Goal: Transaction & Acquisition: Book appointment/travel/reservation

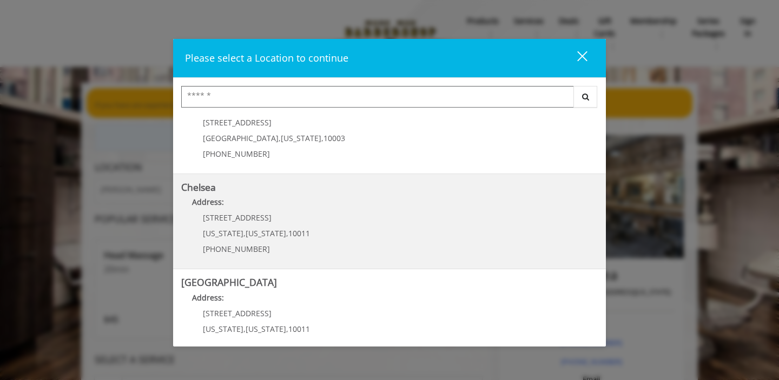
scroll to position [35, 0]
click at [284, 214] on p "169/170 W 23rd St" at bounding box center [256, 217] width 107 height 8
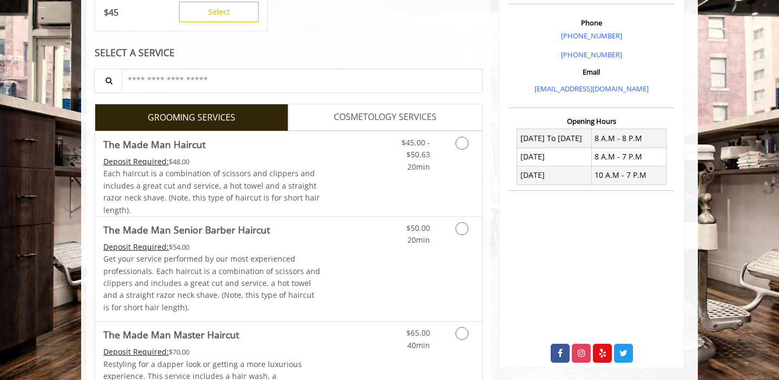
scroll to position [309, 0]
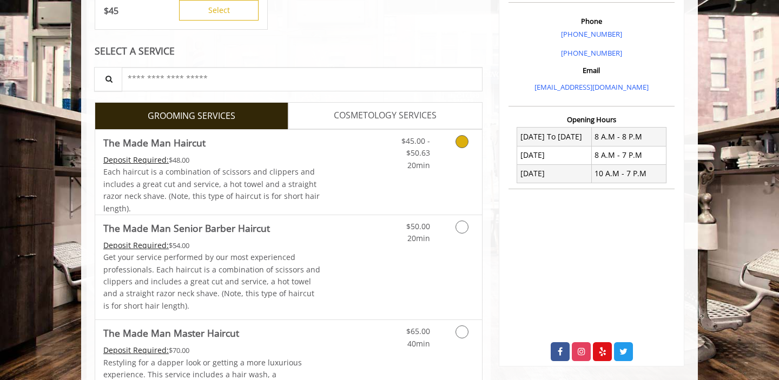
click at [321, 161] on link "Discounted Price" at bounding box center [353, 172] width 64 height 85
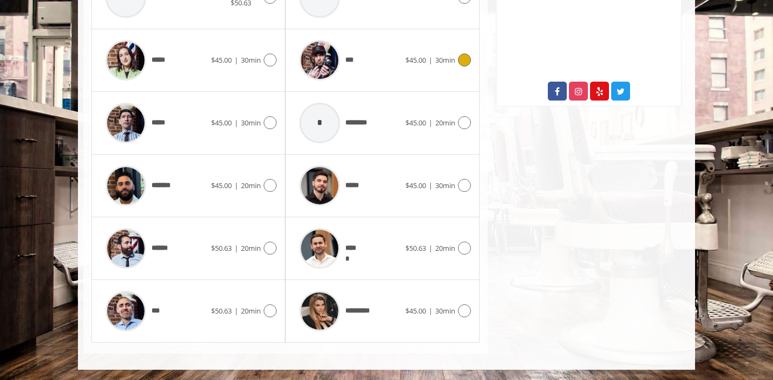
scroll to position [569, 0]
click at [158, 186] on span "*******" at bounding box center [164, 185] width 25 height 11
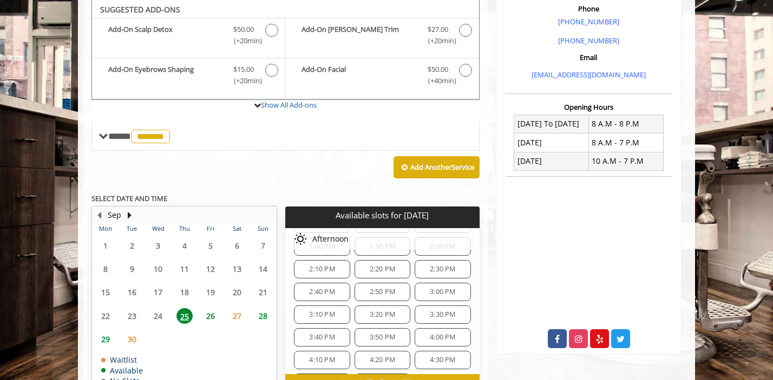
scroll to position [48, 0]
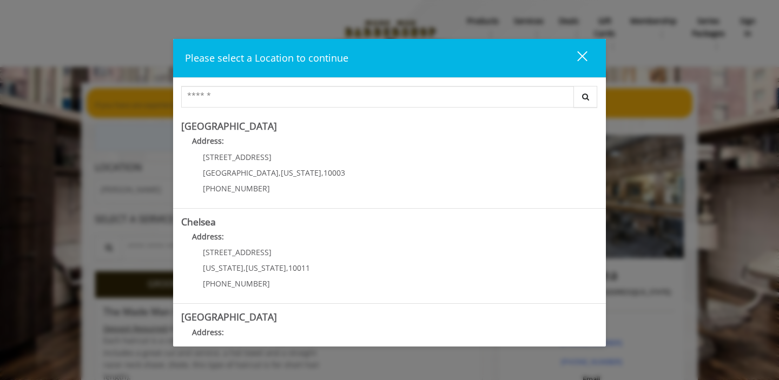
click at [584, 57] on div "close dialog" at bounding box center [582, 56] width 10 height 10
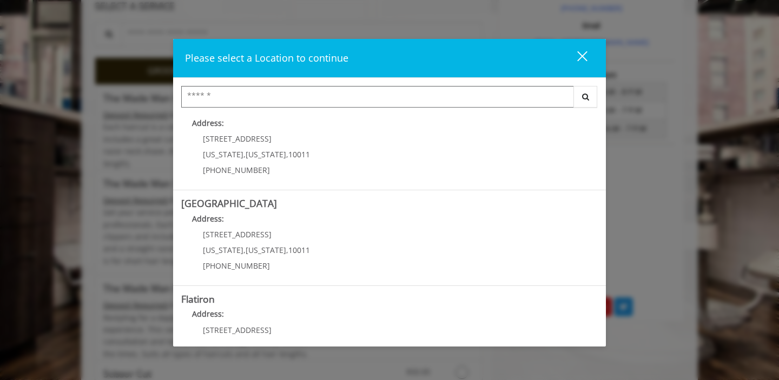
scroll to position [110, 0]
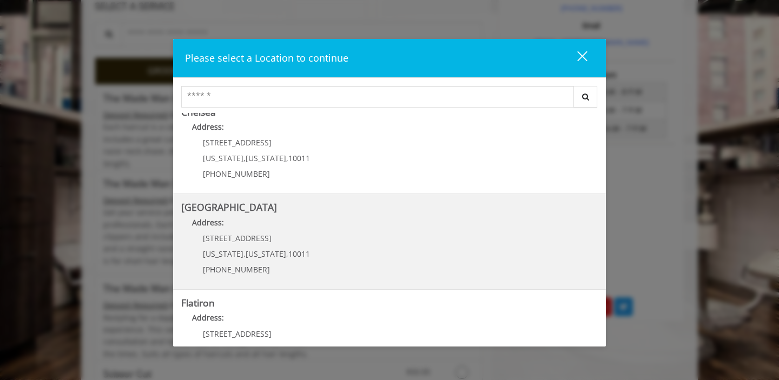
click at [279, 247] on div "267 W 15th St New York , New York , 10011 (646) 850-0041" at bounding box center [248, 257] width 134 height 47
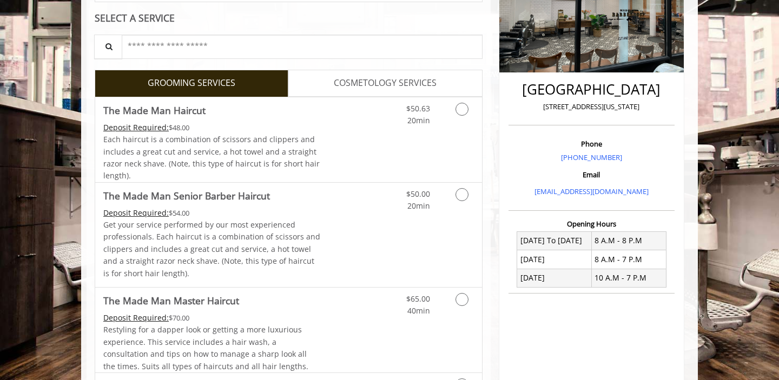
scroll to position [212, 0]
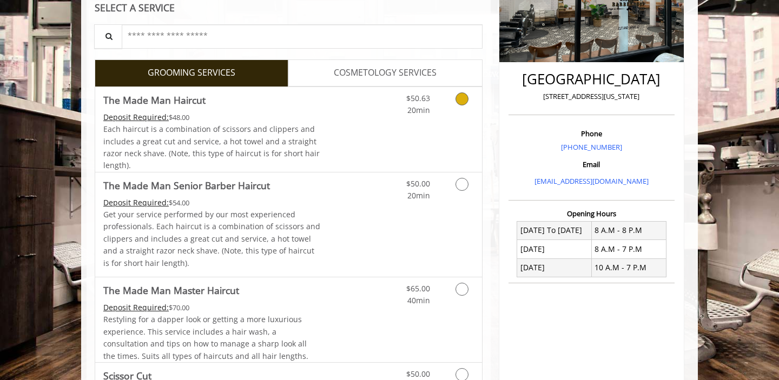
click at [464, 101] on icon "Grooming services" at bounding box center [462, 99] width 13 height 13
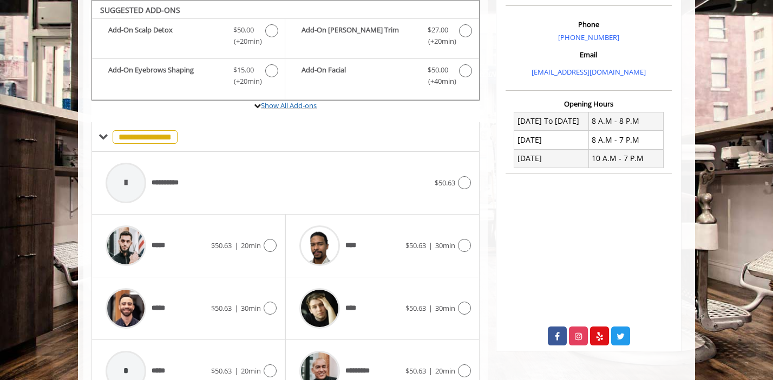
scroll to position [381, 0]
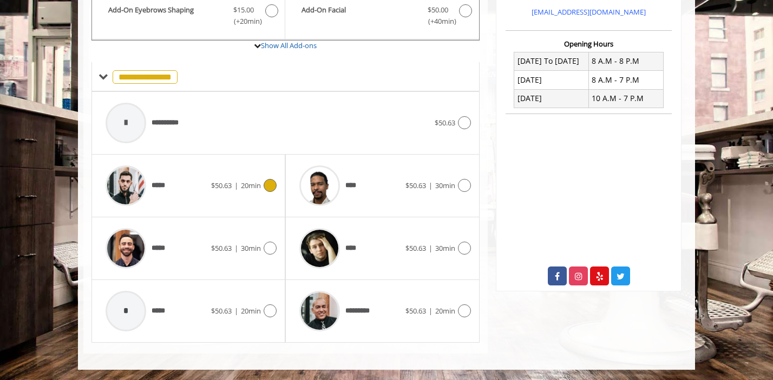
click at [127, 186] on img at bounding box center [126, 186] width 41 height 41
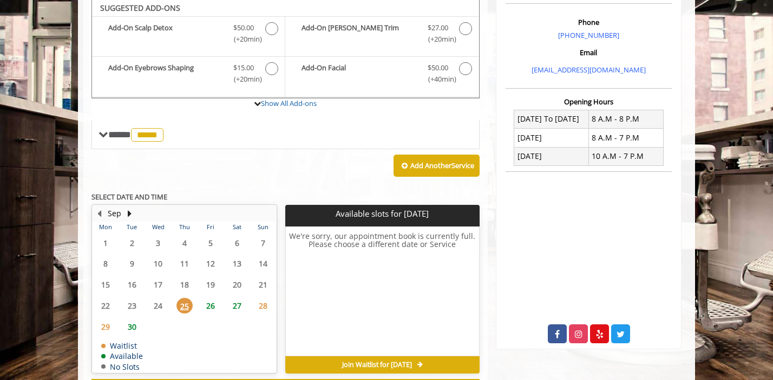
scroll to position [321, 0]
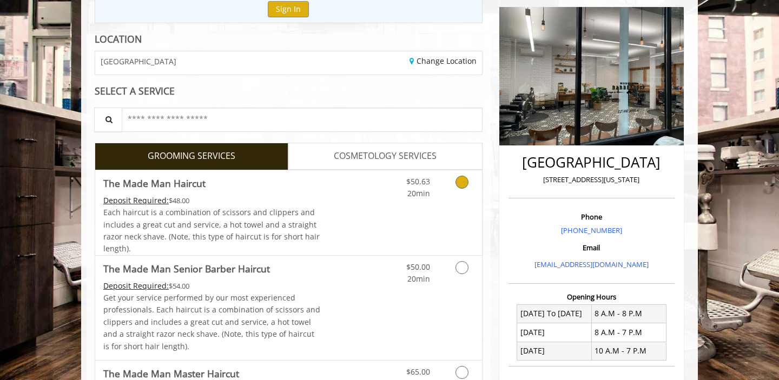
click at [437, 214] on div "$50.63 20min" at bounding box center [433, 212] width 97 height 85
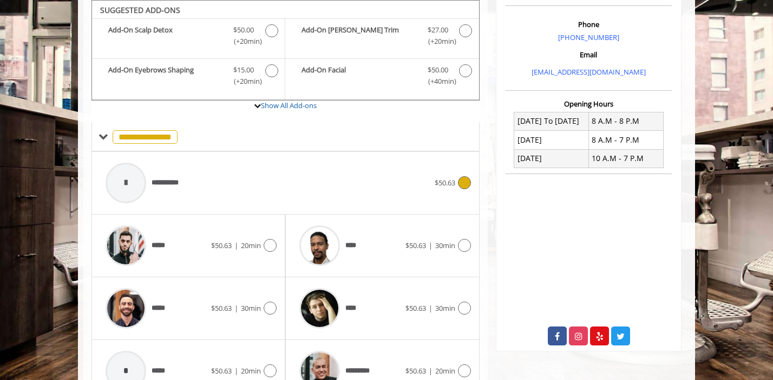
scroll to position [381, 0]
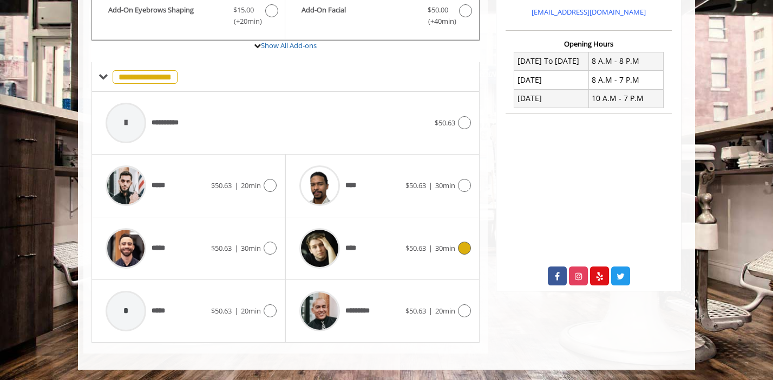
click at [462, 247] on icon at bounding box center [464, 248] width 13 height 13
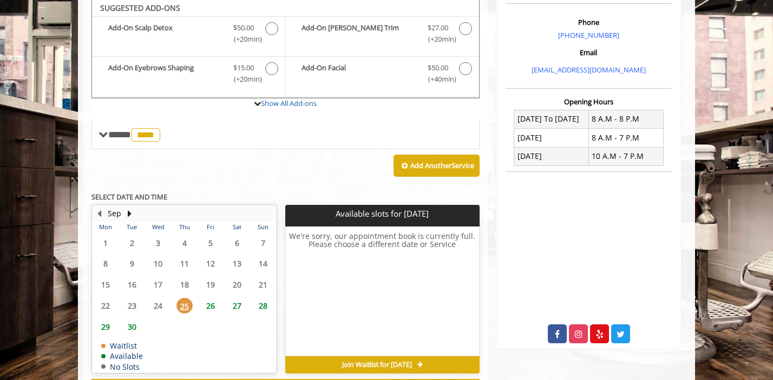
scroll to position [321, 0]
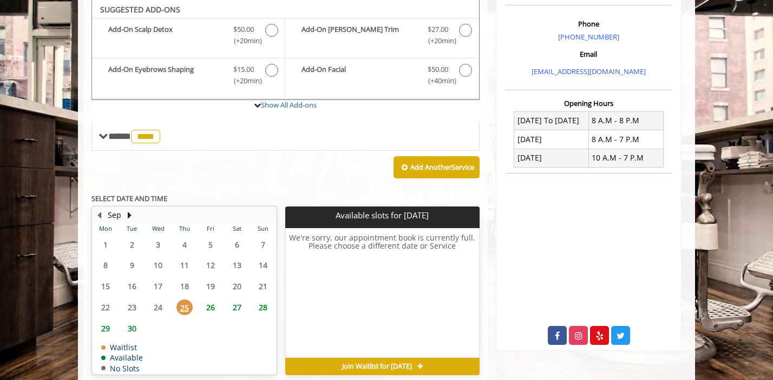
click at [209, 311] on span "26" at bounding box center [210, 308] width 16 height 16
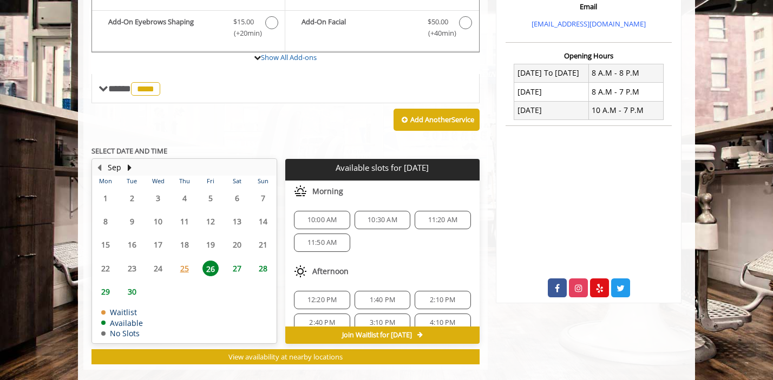
scroll to position [385, 0]
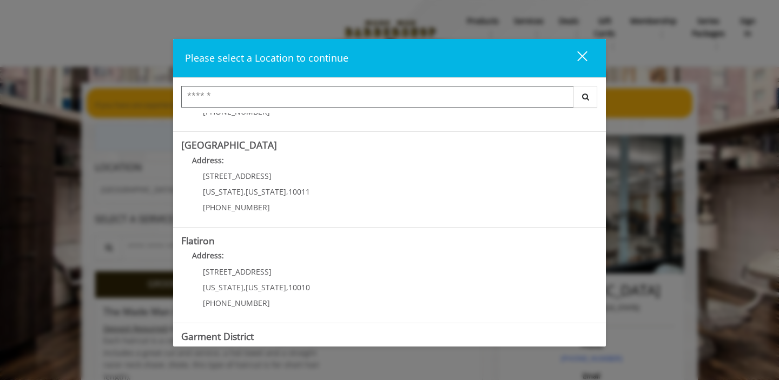
scroll to position [174, 0]
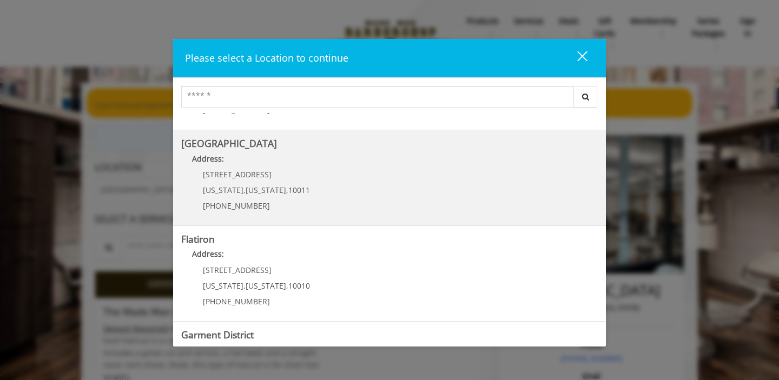
click at [298, 182] on div "267 W 15th St New York , New York , 10011 (646) 850-0041" at bounding box center [248, 193] width 134 height 47
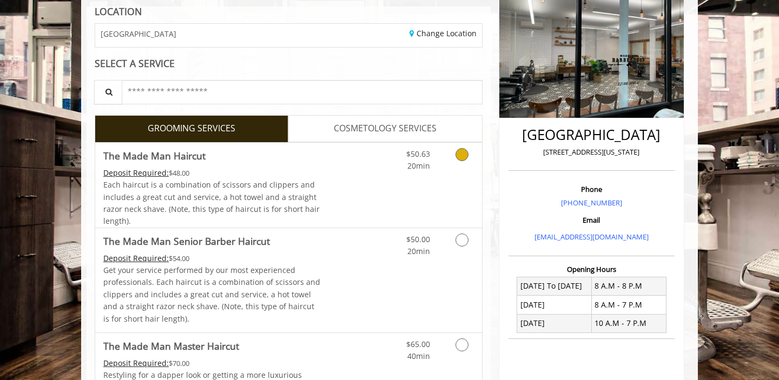
click at [445, 174] on div "$50.63 20min" at bounding box center [433, 185] width 97 height 85
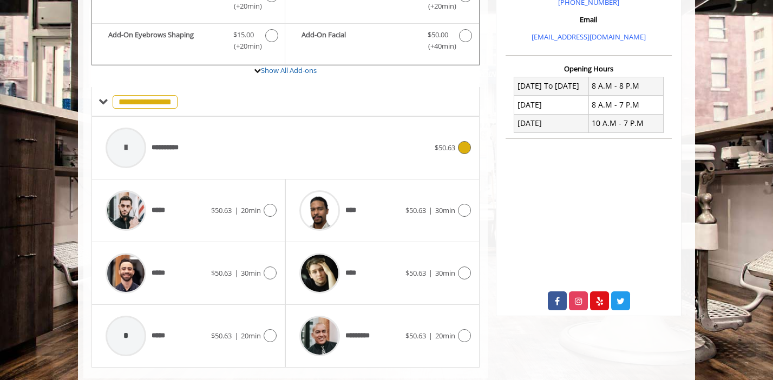
scroll to position [381, 0]
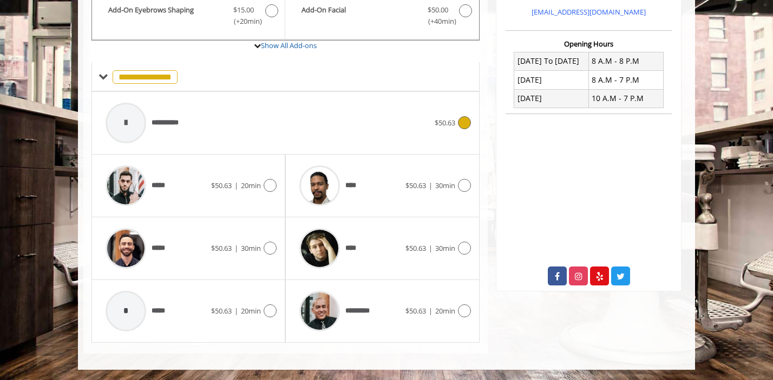
click at [464, 121] on icon at bounding box center [464, 122] width 13 height 13
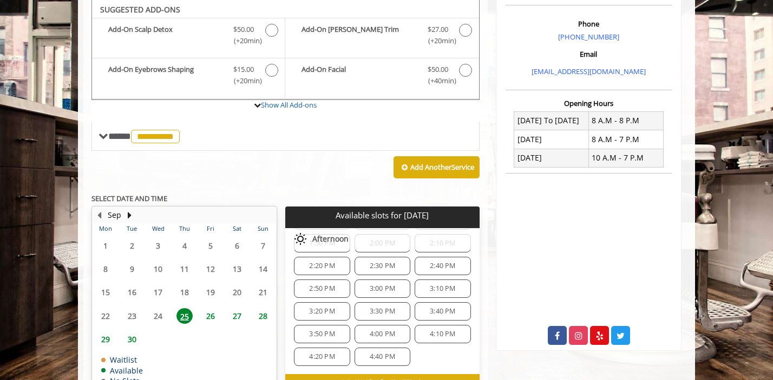
scroll to position [385, 0]
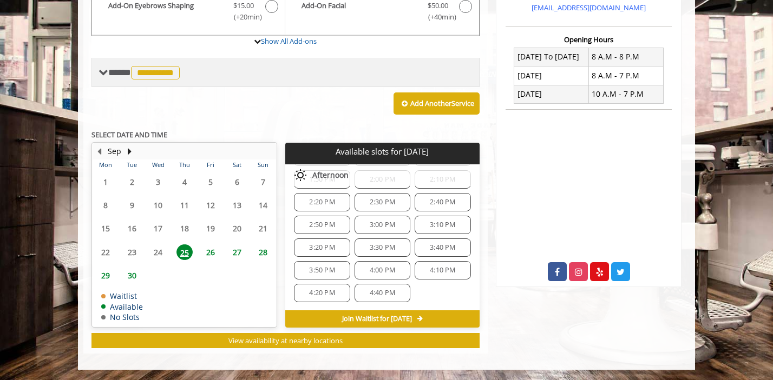
click at [174, 73] on span "**********" at bounding box center [155, 73] width 49 height 14
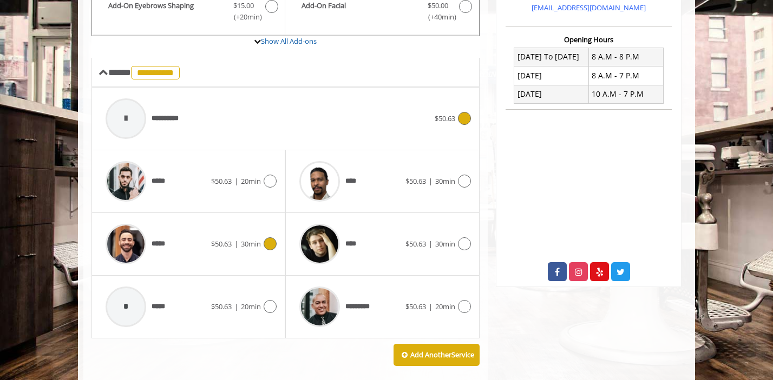
click at [269, 246] on icon at bounding box center [270, 244] width 13 height 13
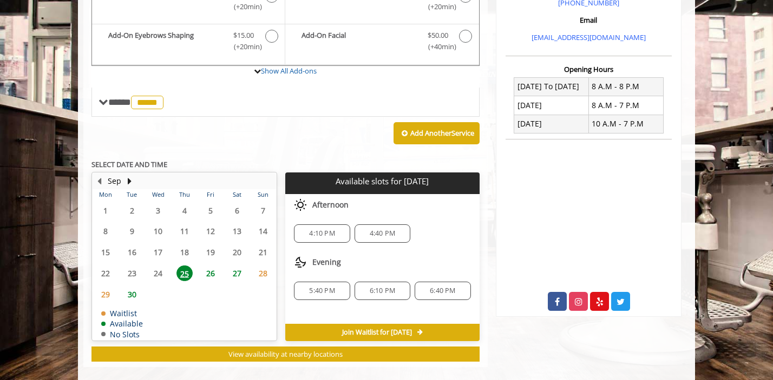
scroll to position [356, 0]
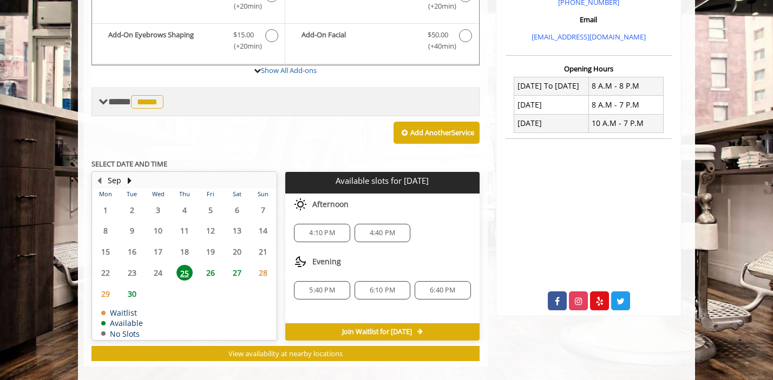
click at [162, 103] on span "*****" at bounding box center [147, 102] width 32 height 14
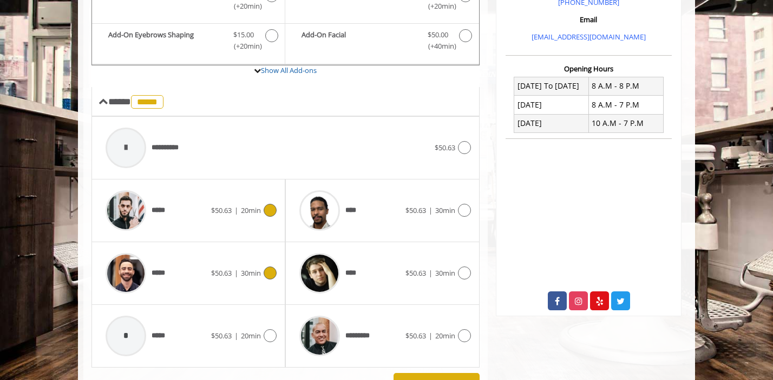
scroll to position [379, 0]
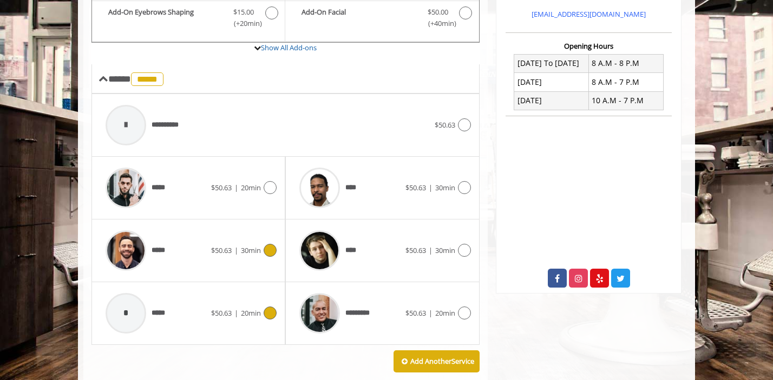
click at [271, 316] on icon at bounding box center [270, 313] width 13 height 13
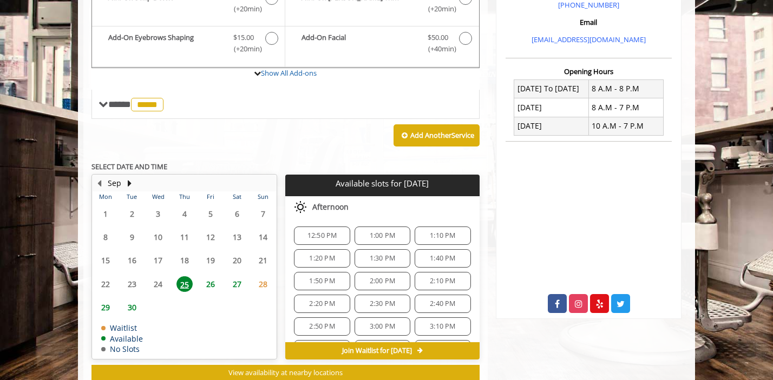
scroll to position [360, 0]
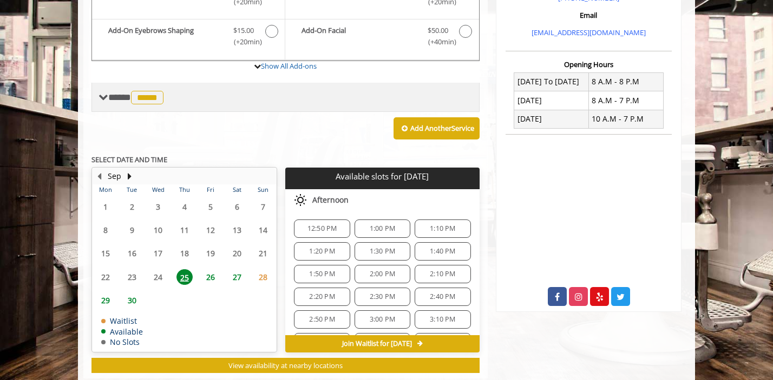
click at [151, 94] on span "*****" at bounding box center [147, 98] width 32 height 14
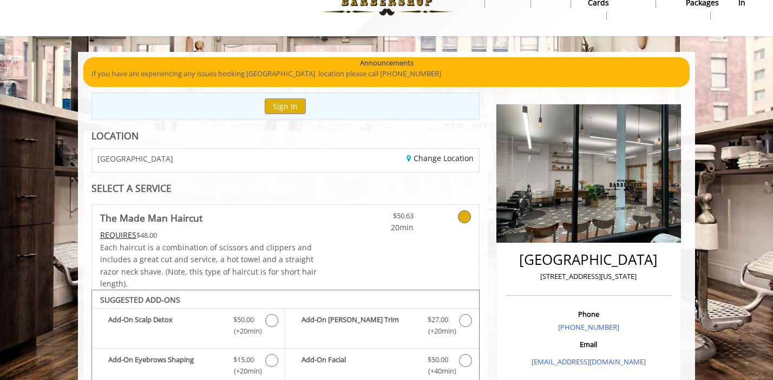
scroll to position [0, 0]
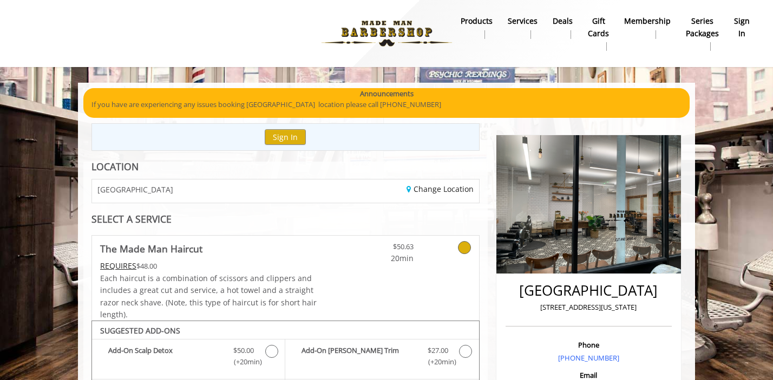
click at [234, 181] on div "CHELSEA 15TH STREET" at bounding box center [184, 191] width 201 height 23
click at [233, 194] on div "CHELSEA 15TH STREET" at bounding box center [184, 191] width 201 height 23
click at [432, 189] on link "Change Location" at bounding box center [439, 189] width 67 height 10
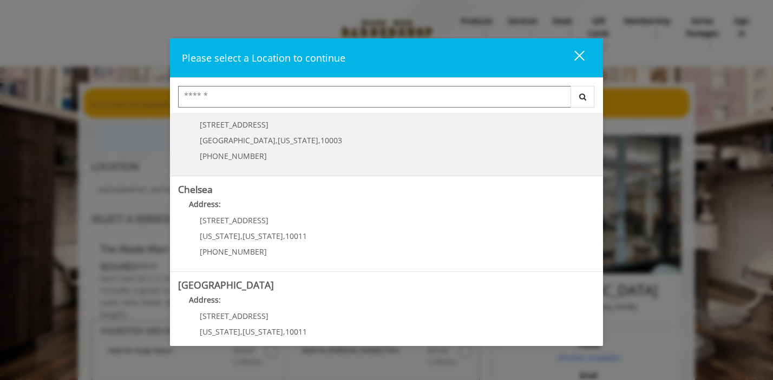
scroll to position [38, 0]
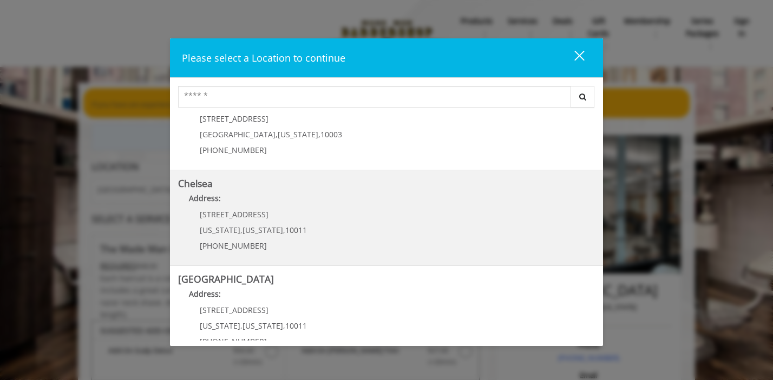
click at [273, 216] on p "[STREET_ADDRESS]" at bounding box center [253, 215] width 107 height 8
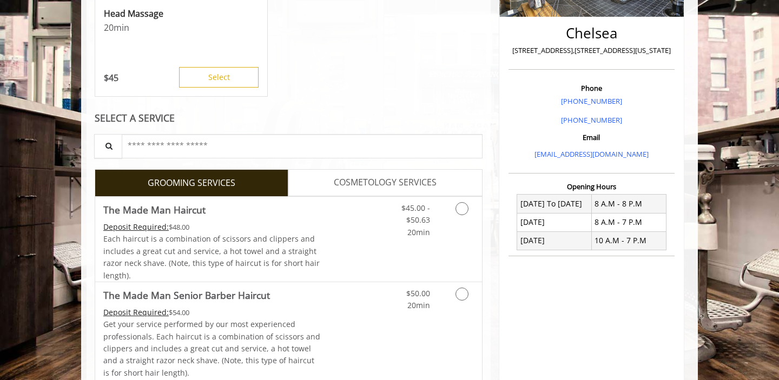
scroll to position [258, 0]
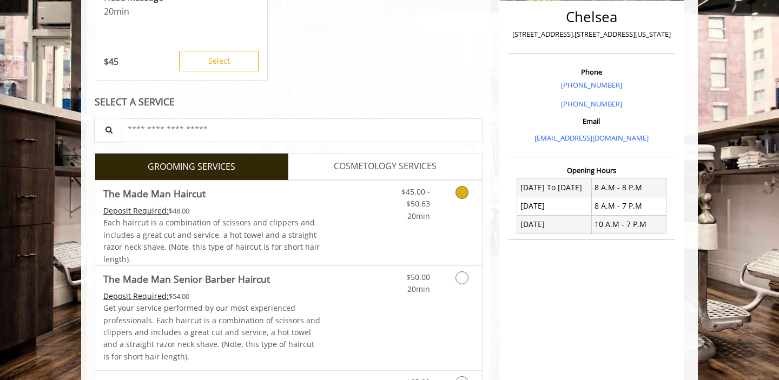
click at [459, 193] on icon "Grooming services" at bounding box center [462, 192] width 13 height 13
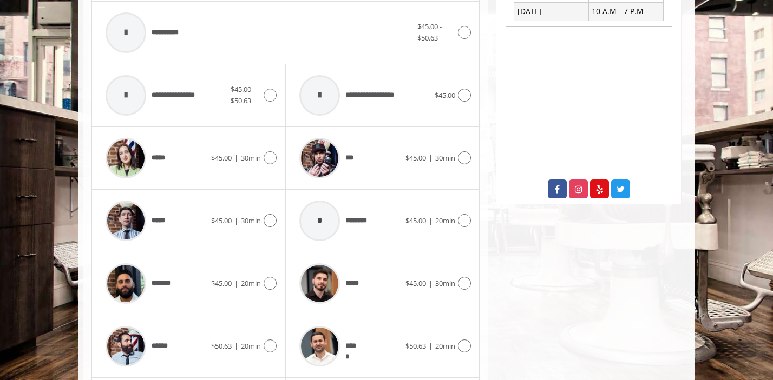
scroll to position [489, 0]
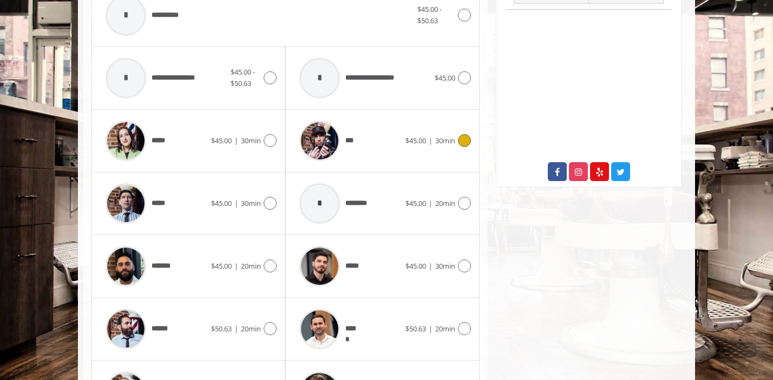
click at [468, 141] on icon at bounding box center [464, 140] width 13 height 13
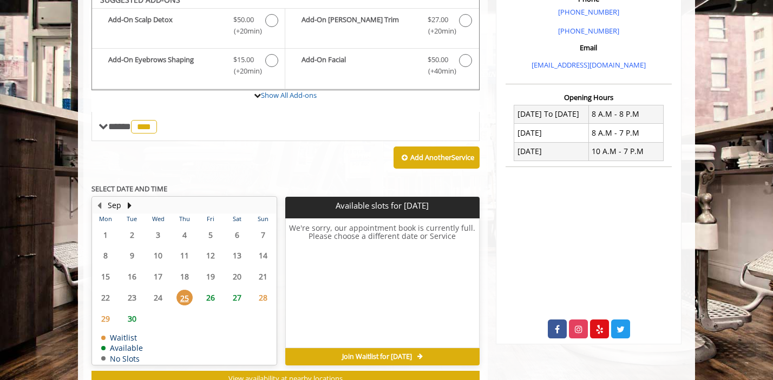
scroll to position [321, 0]
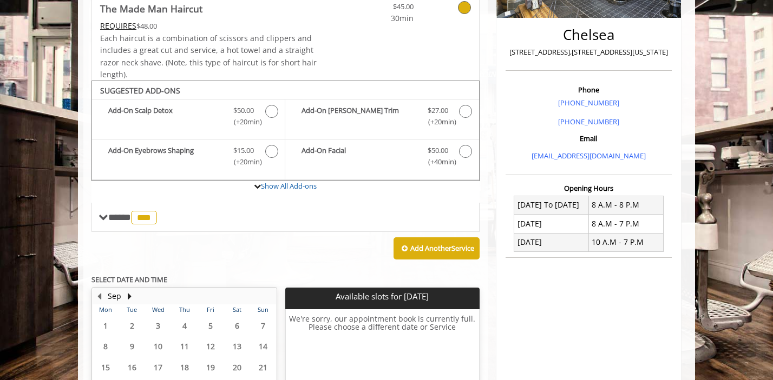
scroll to position [241, 0]
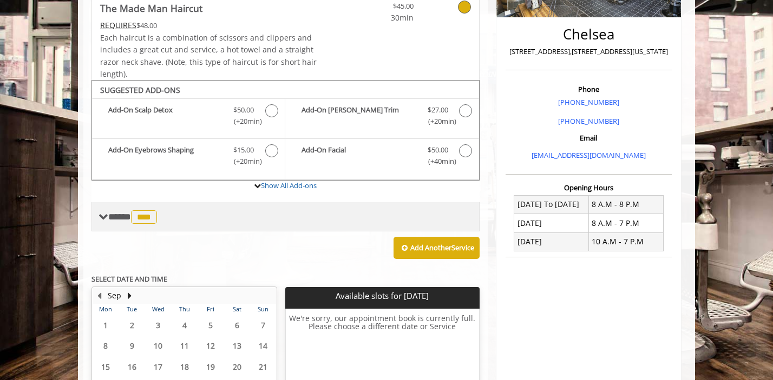
click at [154, 218] on span "***" at bounding box center [144, 218] width 26 height 14
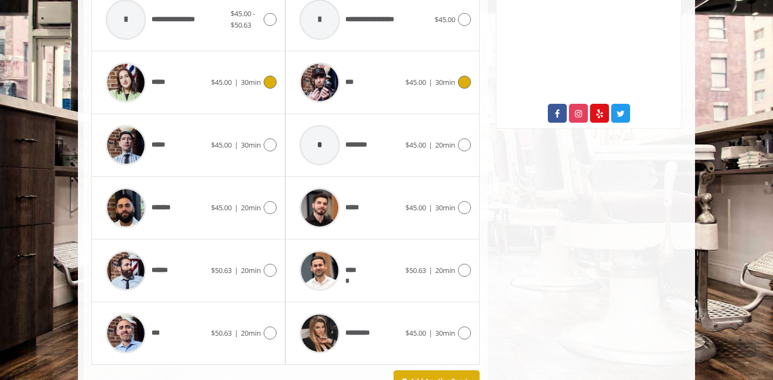
scroll to position [547, 0]
click at [458, 207] on icon at bounding box center [464, 208] width 13 height 13
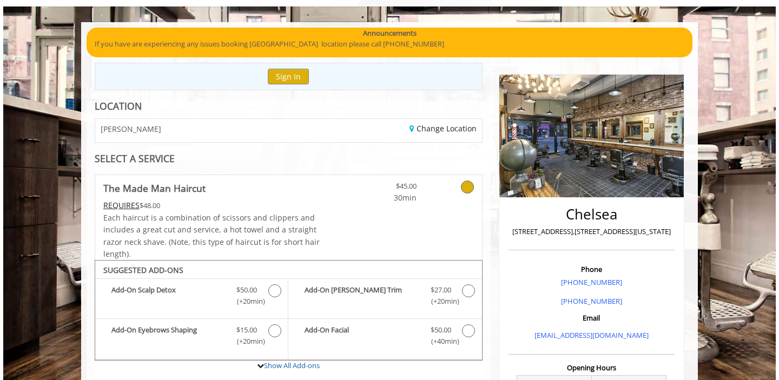
scroll to position [61, 0]
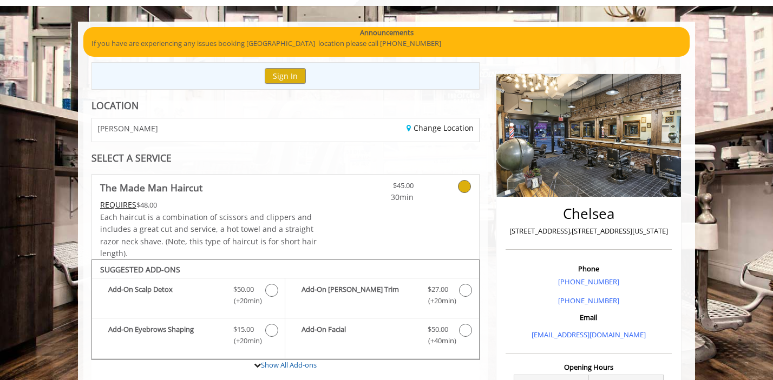
click at [151, 133] on div "[PERSON_NAME]" at bounding box center [184, 130] width 201 height 23
click at [269, 204] on div "REQUIRES $48.00" at bounding box center [209, 205] width 218 height 12
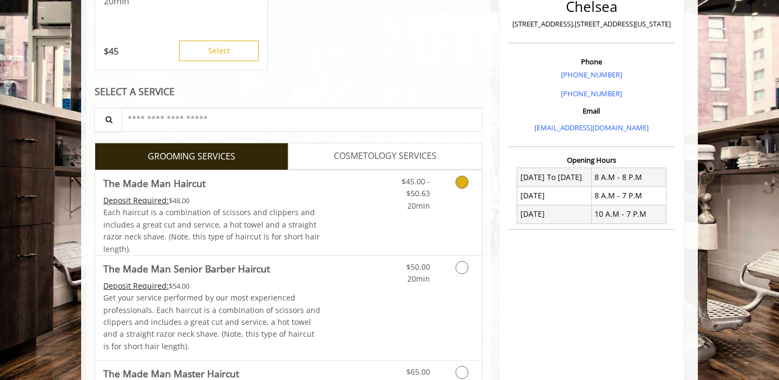
scroll to position [272, 0]
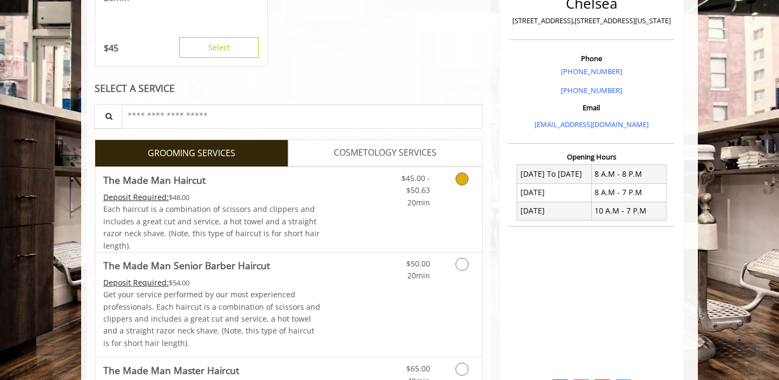
click at [457, 180] on icon "Grooming services" at bounding box center [462, 179] width 13 height 13
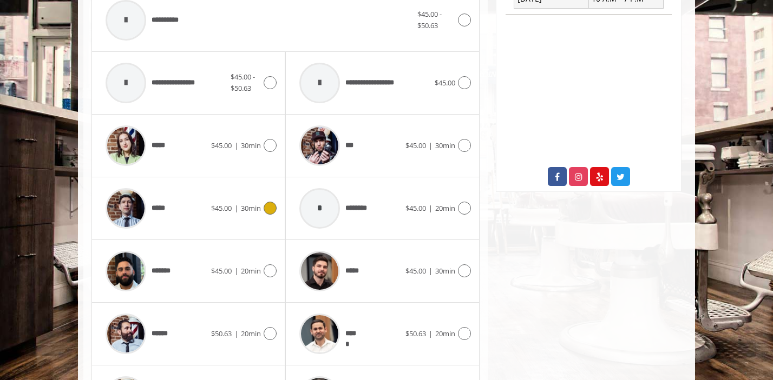
scroll to position [569, 0]
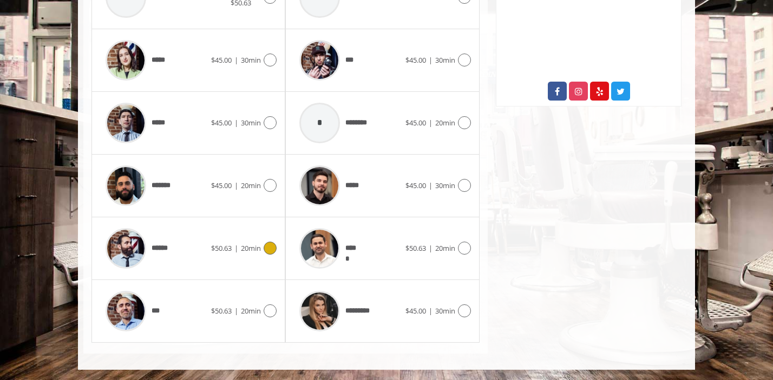
click at [271, 254] on div "****** $50.63 | 20min" at bounding box center [188, 248] width 176 height 51
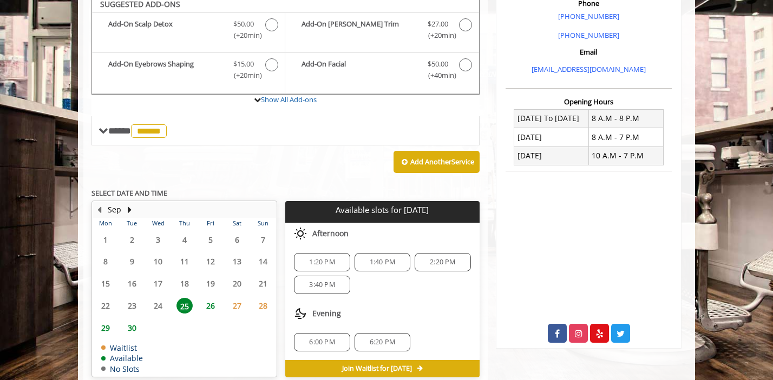
scroll to position [321, 0]
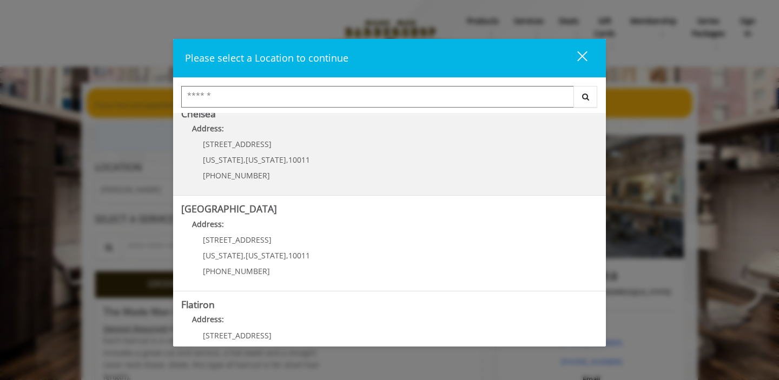
scroll to position [108, 0]
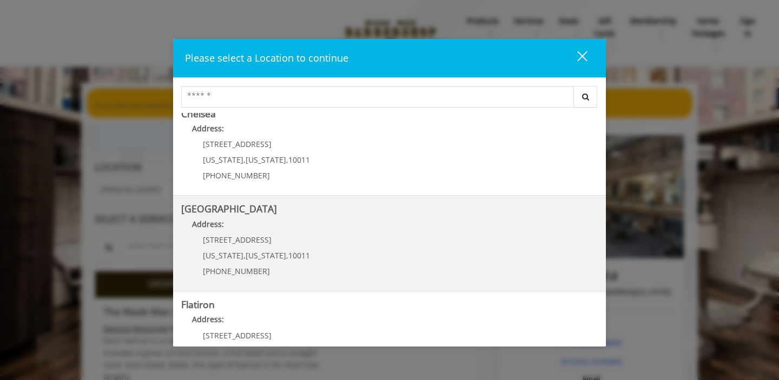
click at [278, 237] on p "[STREET_ADDRESS]" at bounding box center [256, 240] width 107 height 8
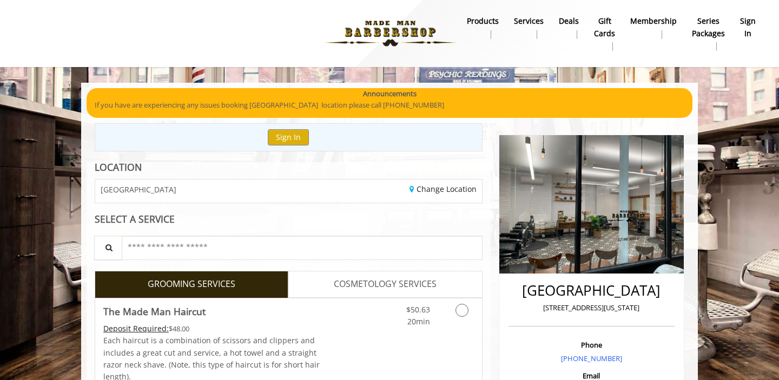
click at [232, 197] on div "CHELSEA 15TH STREET" at bounding box center [187, 191] width 201 height 23
click at [430, 194] on link "Change Location" at bounding box center [443, 189] width 67 height 10
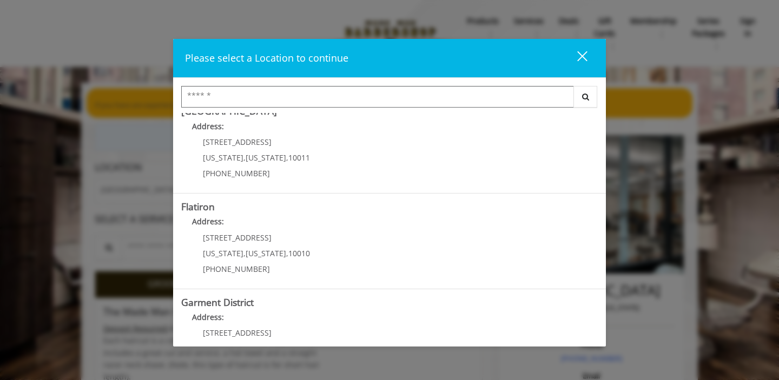
scroll to position [209, 0]
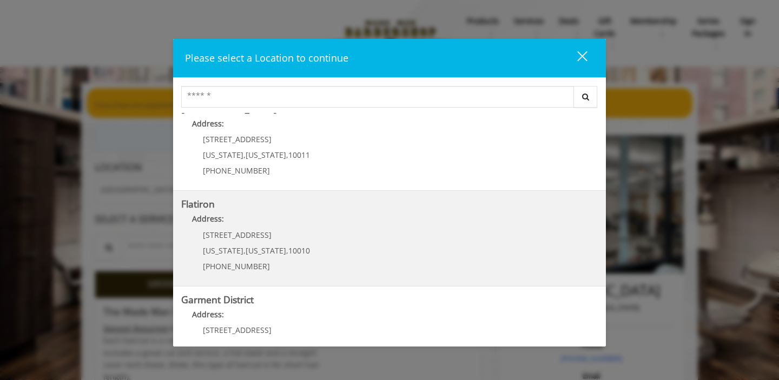
click at [267, 213] on "Address:" at bounding box center [389, 221] width 417 height 17
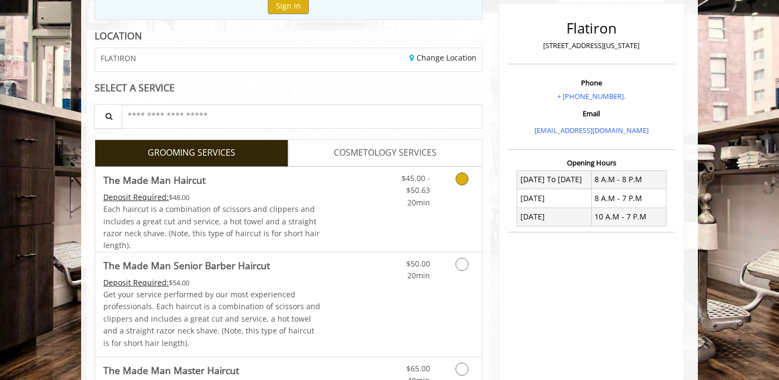
click at [464, 183] on icon "Grooming services" at bounding box center [462, 179] width 13 height 13
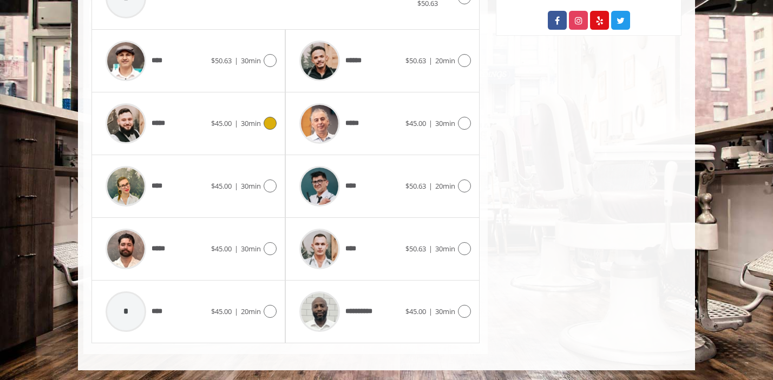
scroll to position [504, 0]
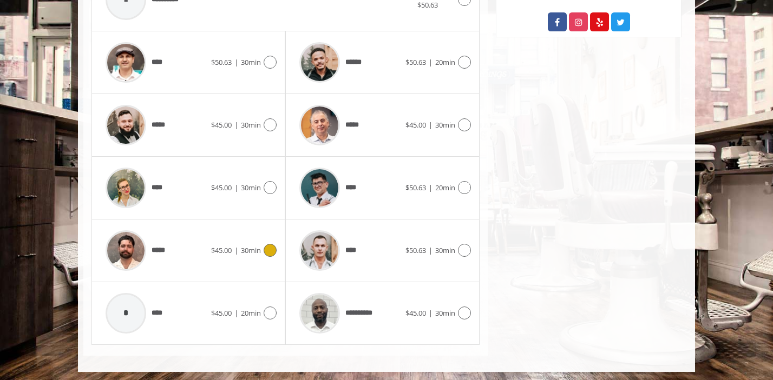
click at [270, 251] on icon at bounding box center [270, 250] width 13 height 13
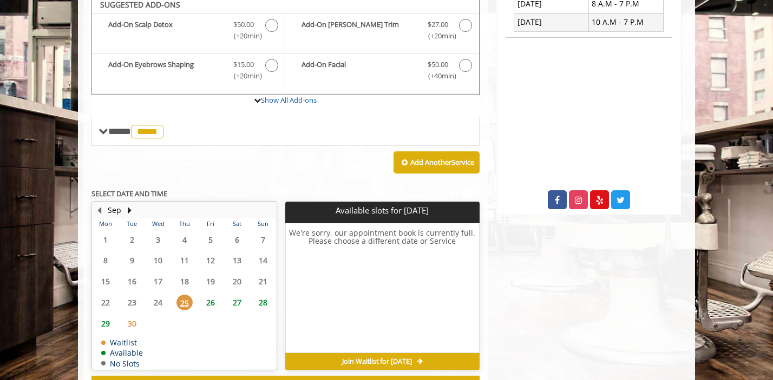
scroll to position [321, 0]
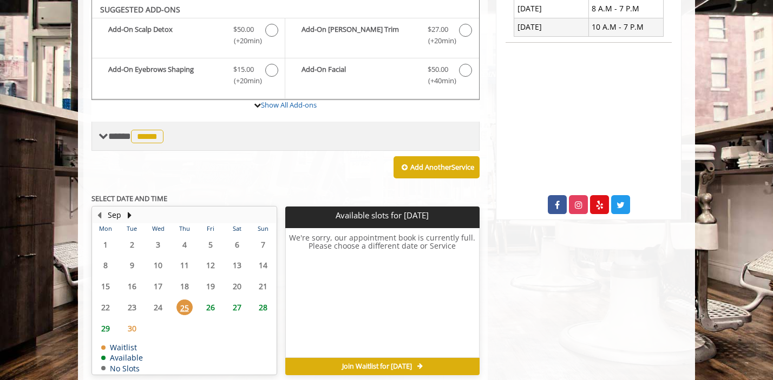
click at [156, 136] on span "*****" at bounding box center [147, 137] width 32 height 14
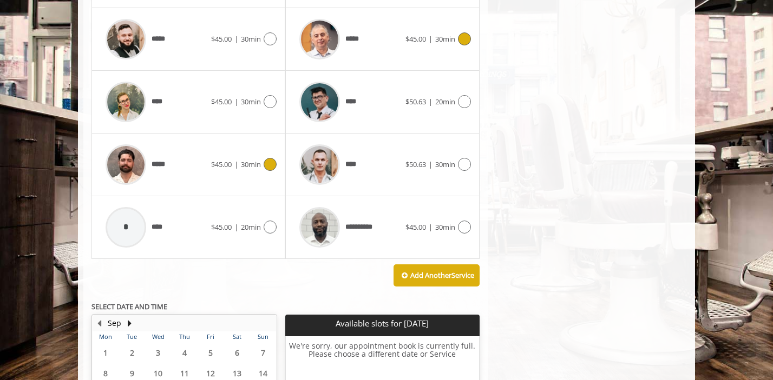
scroll to position [595, 0]
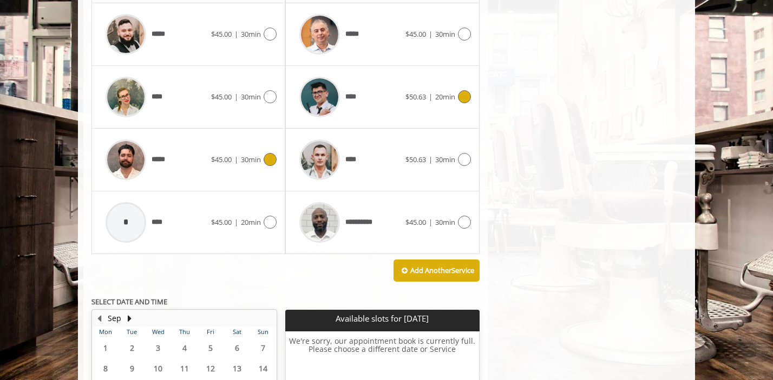
click at [465, 107] on div "**** $50.63 | 20min" at bounding box center [382, 96] width 176 height 51
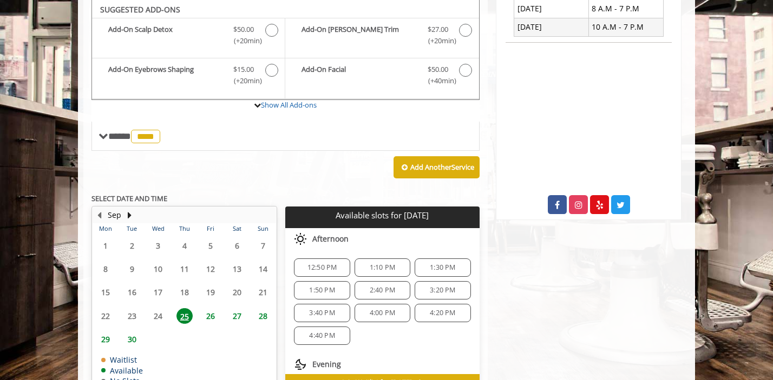
scroll to position [321, 0]
click at [214, 316] on span "26" at bounding box center [210, 316] width 16 height 16
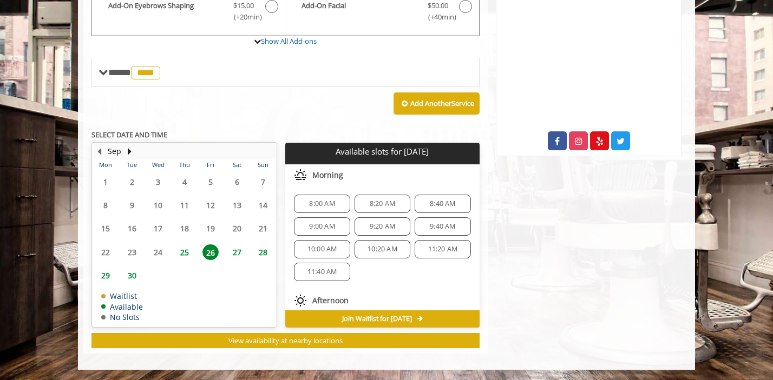
scroll to position [382, 0]
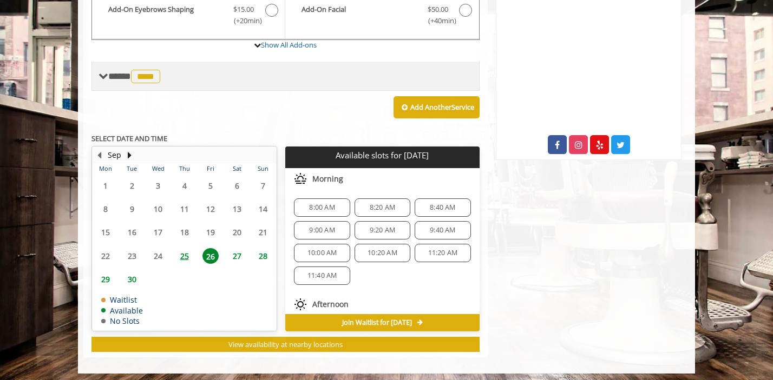
click at [157, 71] on span "****" at bounding box center [145, 77] width 29 height 14
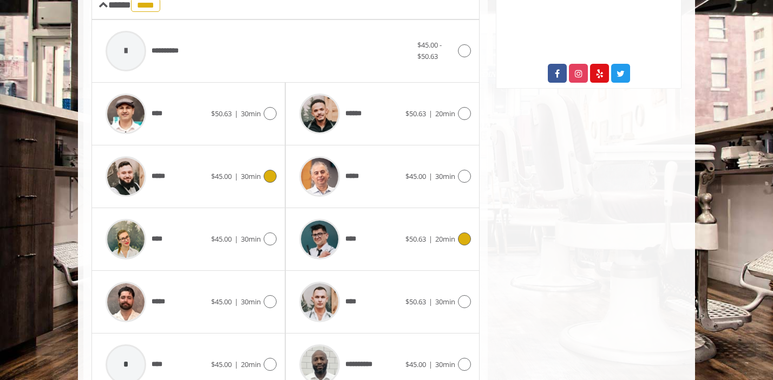
scroll to position [454, 0]
click at [272, 303] on icon at bounding box center [270, 301] width 13 height 13
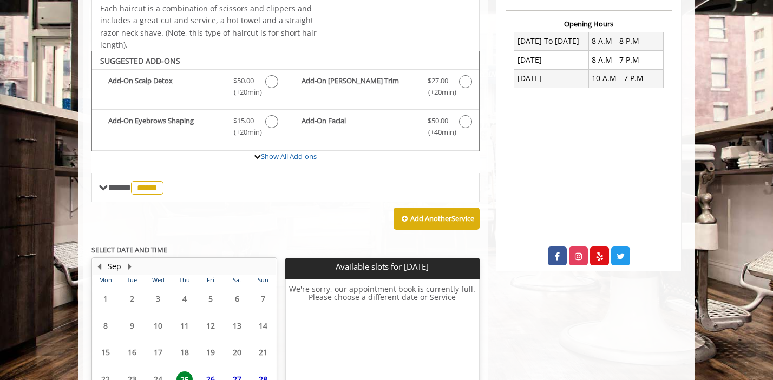
scroll to position [369, 0]
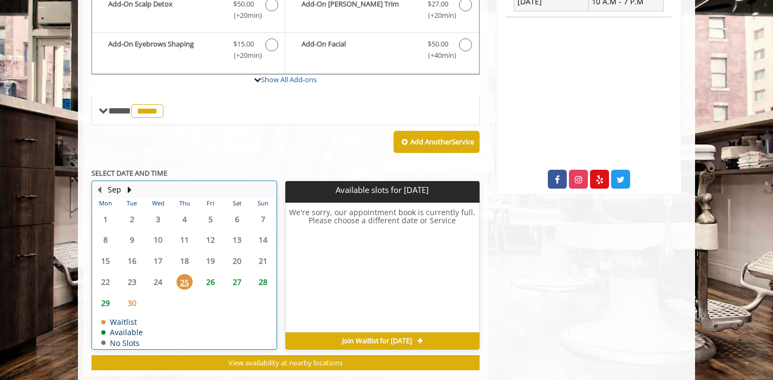
click at [210, 261] on table "Mon Tue Wed Thu Fri Sat Sun 1 2 3 4 5 6 7 8 9 10 11 12 13 14 15 16 17 18 19 20 …" at bounding box center [184, 273] width 183 height 151
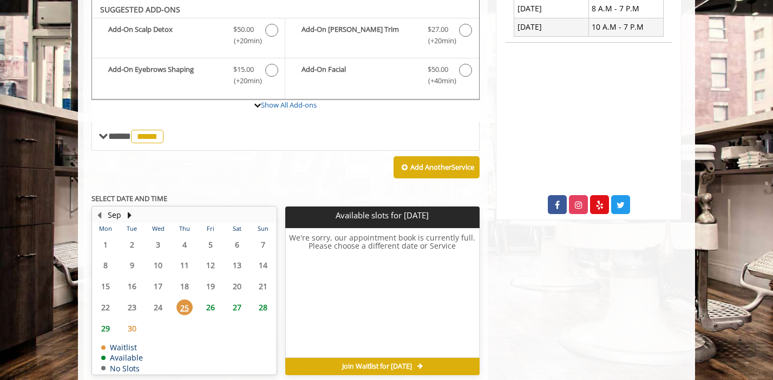
click at [210, 312] on span "26" at bounding box center [210, 308] width 16 height 16
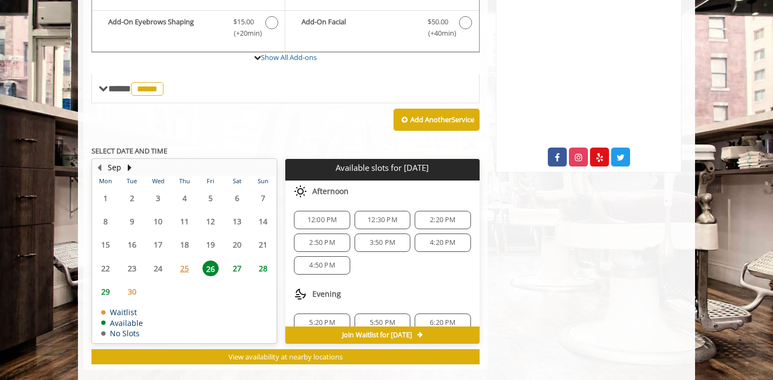
scroll to position [385, 0]
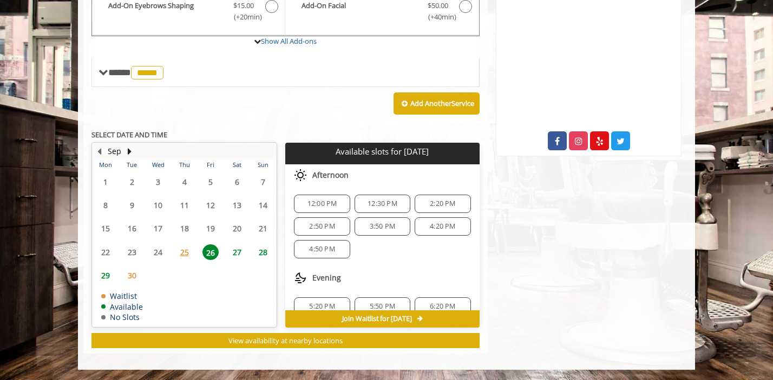
click at [326, 203] on span "12:00 PM" at bounding box center [322, 204] width 30 height 9
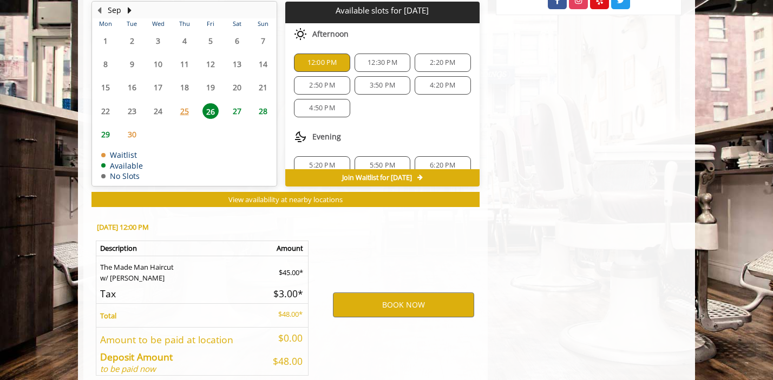
scroll to position [581, 0]
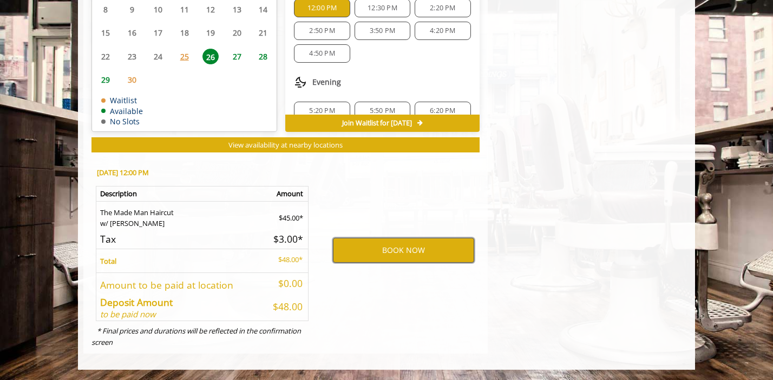
click at [380, 251] on button "BOOK NOW" at bounding box center [403, 250] width 141 height 25
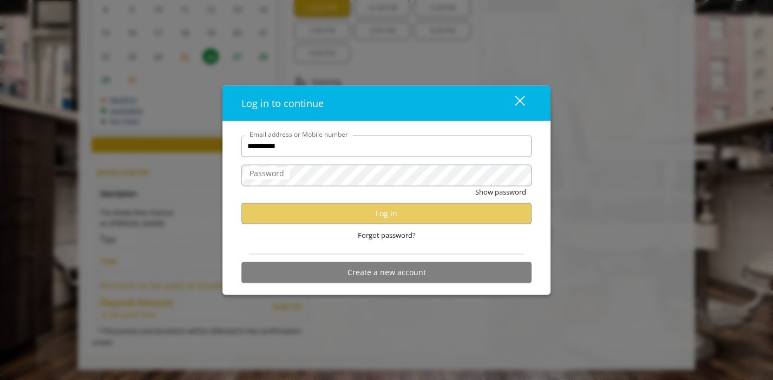
type input "**********"
click at [382, 274] on button "Create a new account" at bounding box center [386, 272] width 290 height 21
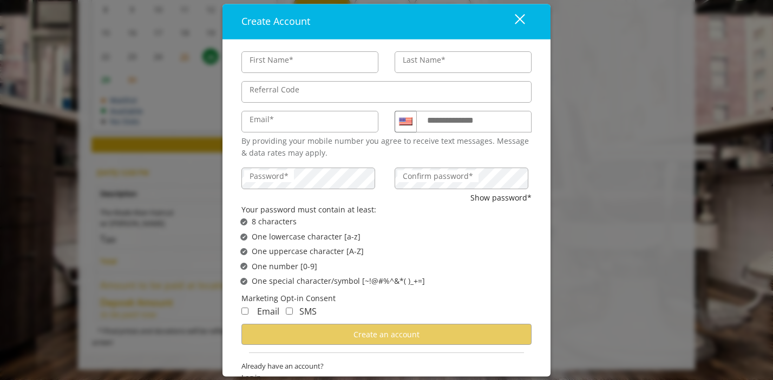
type input "******"
type input "*********"
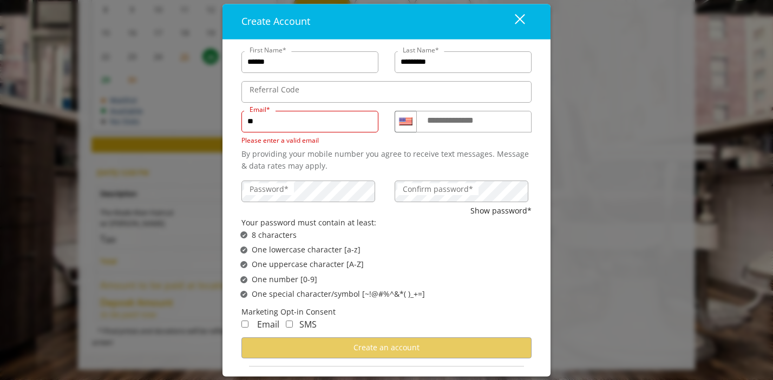
type input "**********"
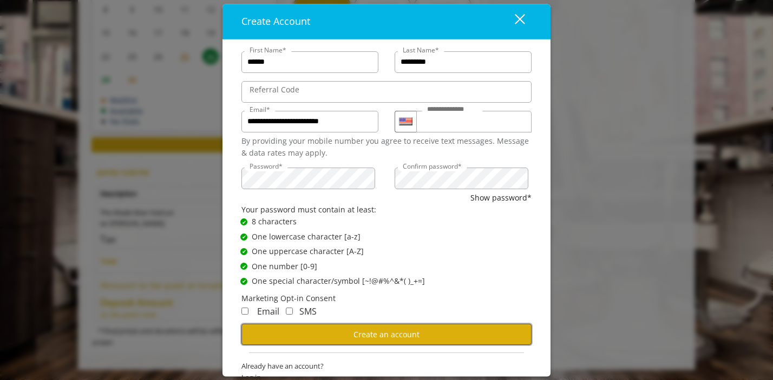
click at [353, 337] on span "Create an account" at bounding box center [386, 335] width 66 height 10
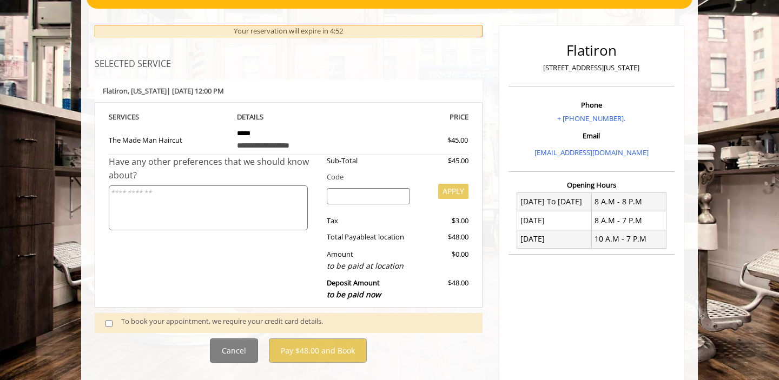
scroll to position [188, 0]
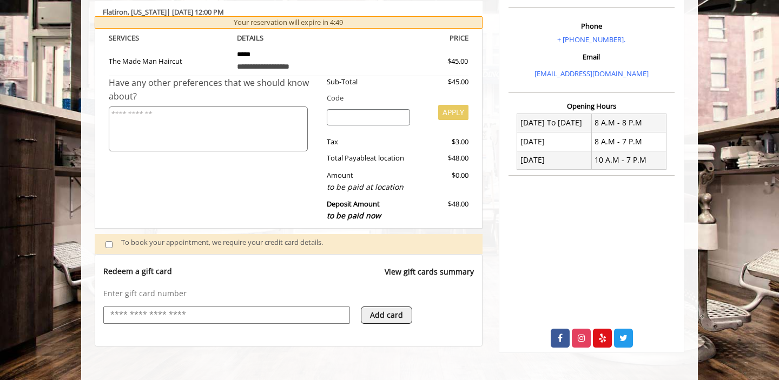
click at [187, 311] on input "text" at bounding box center [226, 315] width 235 height 13
click at [168, 316] on input "text" at bounding box center [226, 315] width 235 height 13
click at [436, 307] on div "Add card" at bounding box center [422, 321] width 123 height 28
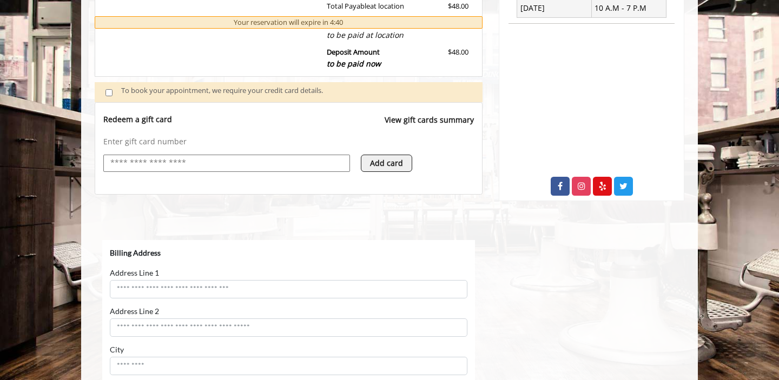
scroll to position [345, 0]
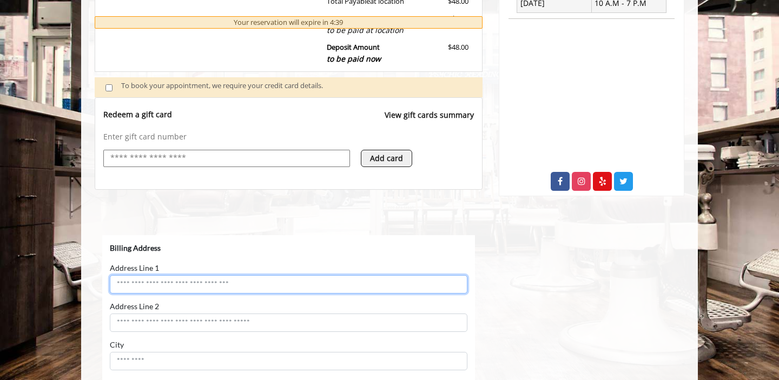
click at [198, 284] on input "Address Line 1" at bounding box center [289, 284] width 358 height 18
type input "**********"
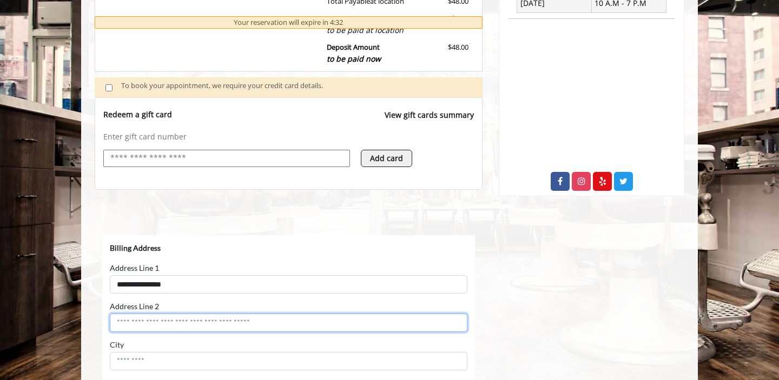
click at [150, 325] on input "Address Line 2" at bounding box center [289, 322] width 358 height 18
type input "**********"
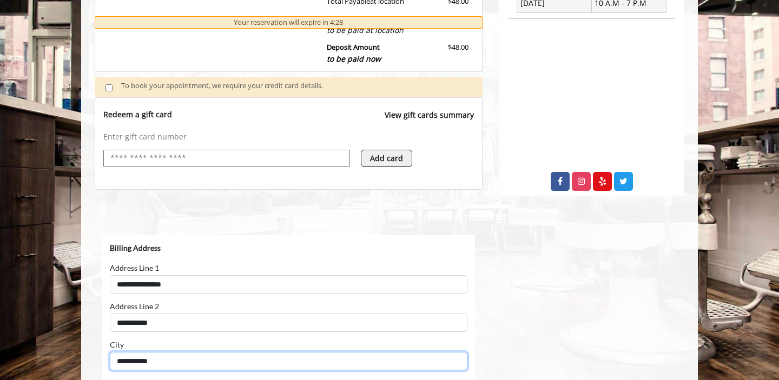
type input "**********"
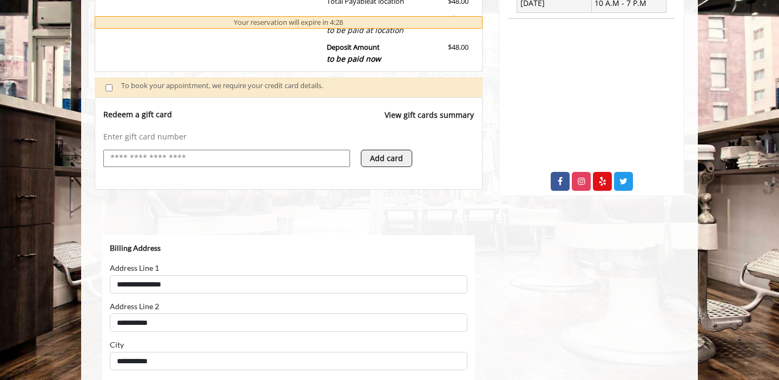
scroll to position [555, 0]
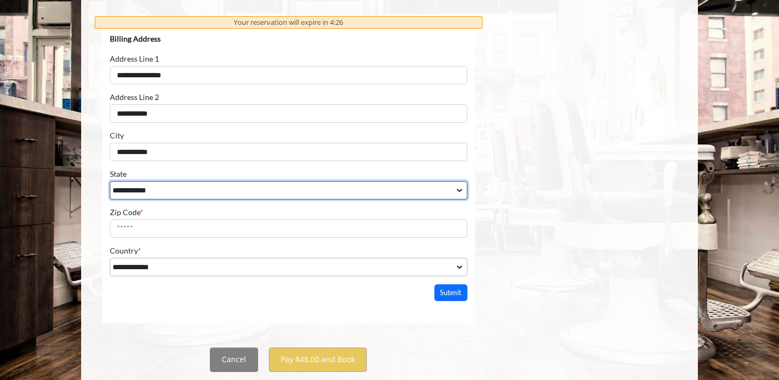
select select "**"
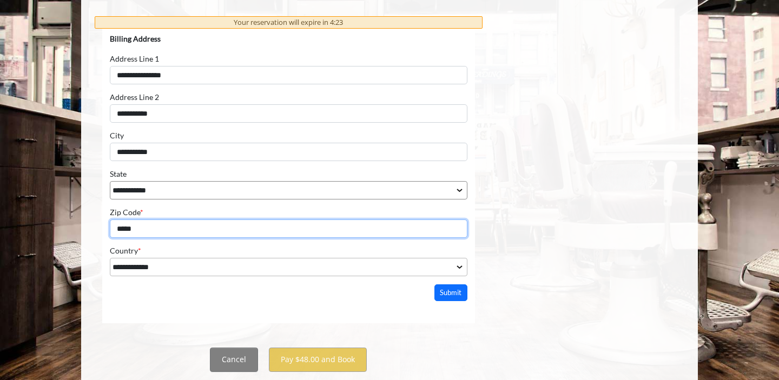
type input "*****"
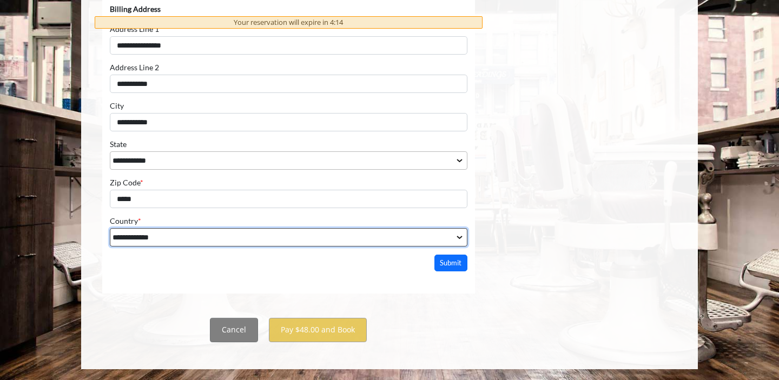
scroll to position [585, 0]
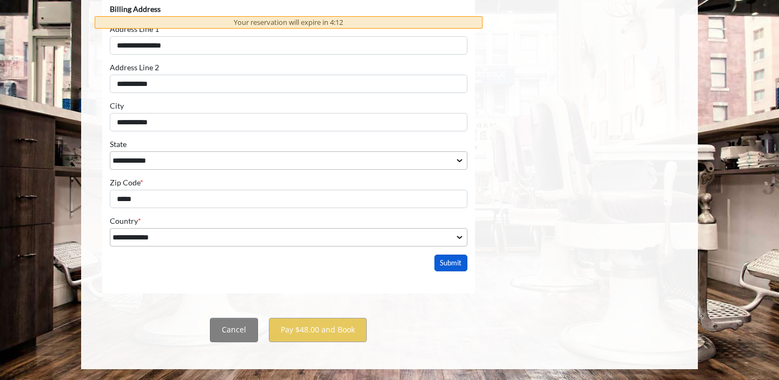
click at [445, 265] on button "Submit" at bounding box center [452, 263] width 34 height 17
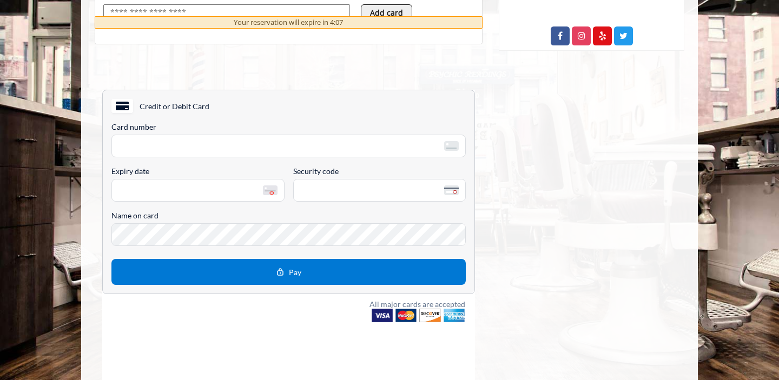
scroll to position [490, 0]
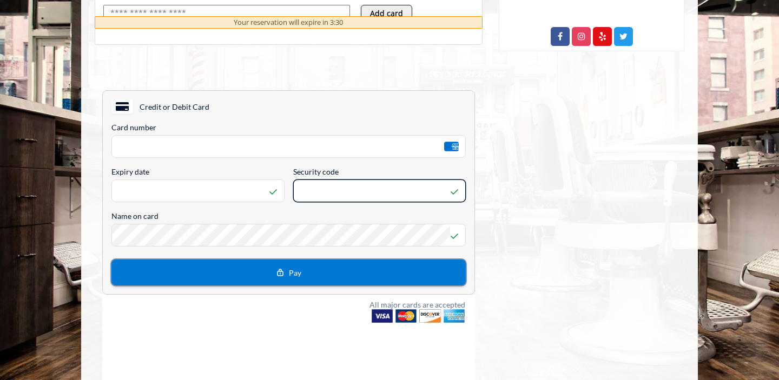
click at [264, 276] on button "Pay" at bounding box center [288, 272] width 355 height 26
